Goal: Entertainment & Leisure: Browse casually

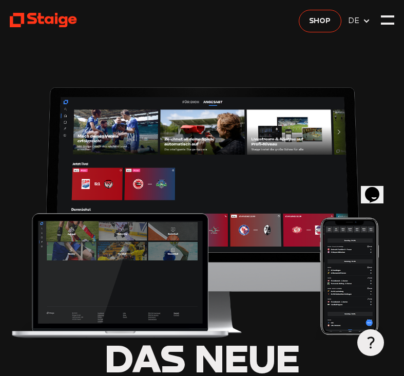
click at [366, 24] on icon at bounding box center [367, 21] width 8 height 8
click at [359, 24] on span "DE" at bounding box center [355, 21] width 14 height 12
click at [370, 25] on span "DE" at bounding box center [359, 21] width 23 height 12
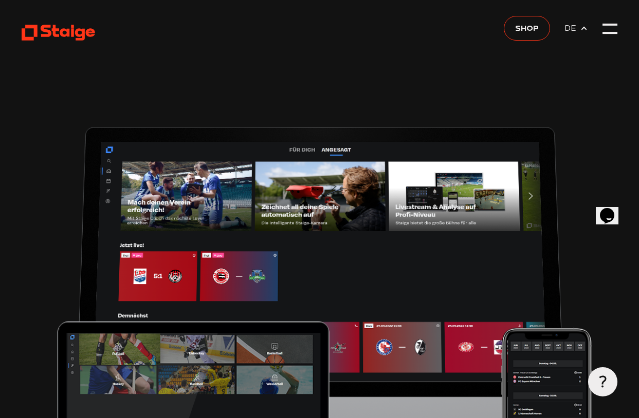
click at [73, 38] on icon at bounding box center [59, 33] width 74 height 18
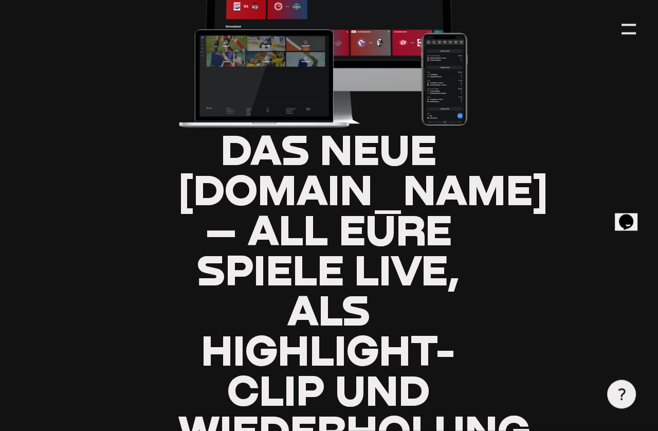
scroll to position [0, 1]
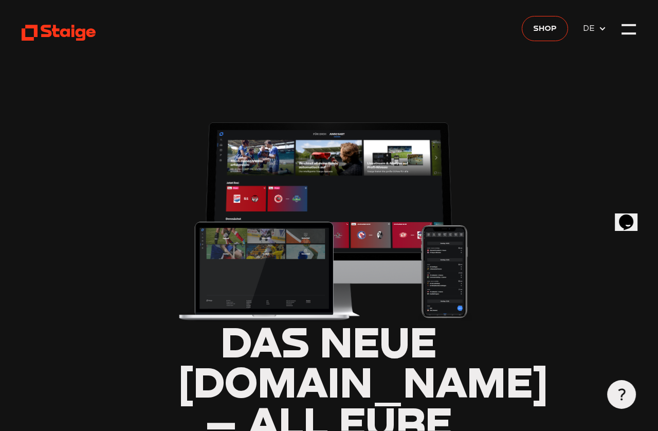
click at [71, 32] on icon at bounding box center [59, 33] width 75 height 18
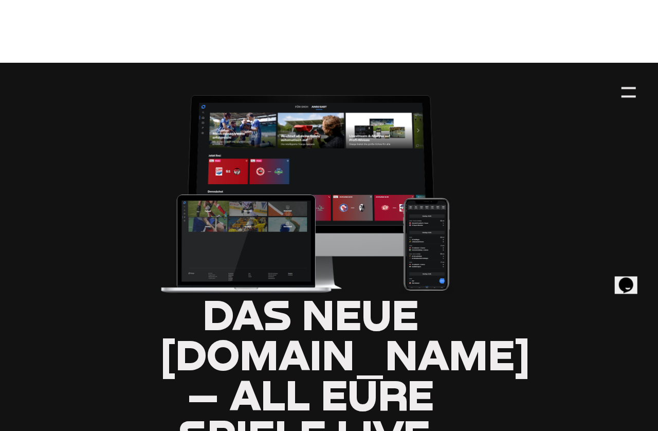
scroll to position [0, 19]
